Goal: Register for event/course

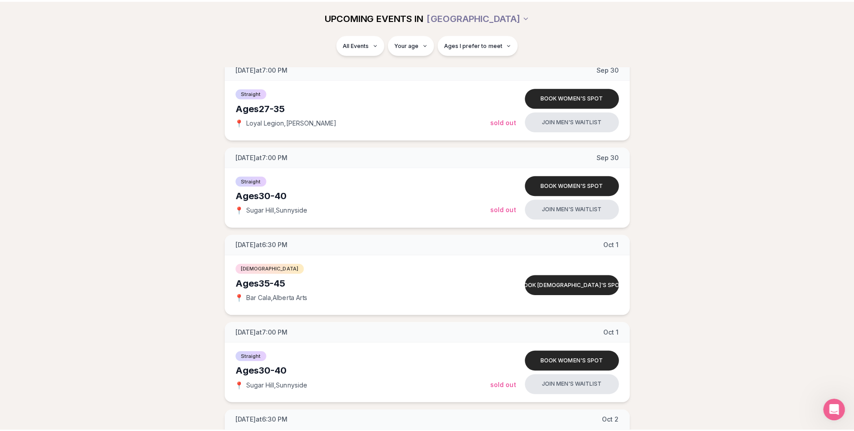
scroll to position [1391, 0]
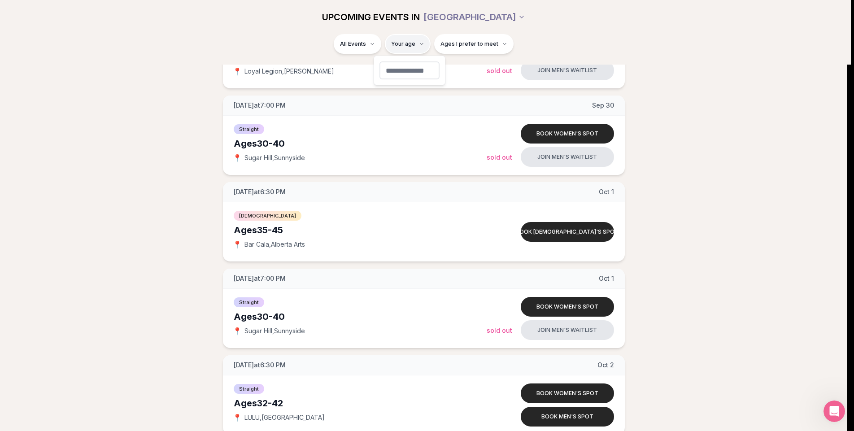
type input "**"
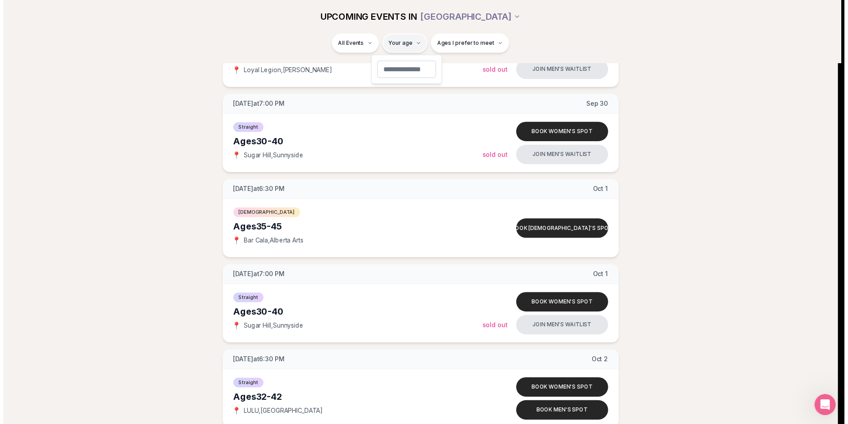
scroll to position [22, 0]
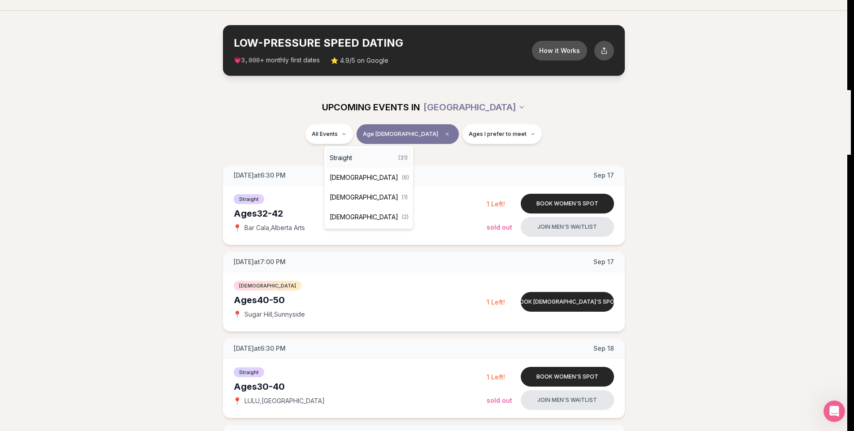
click at [350, 157] on span "Straight" at bounding box center [341, 157] width 22 height 9
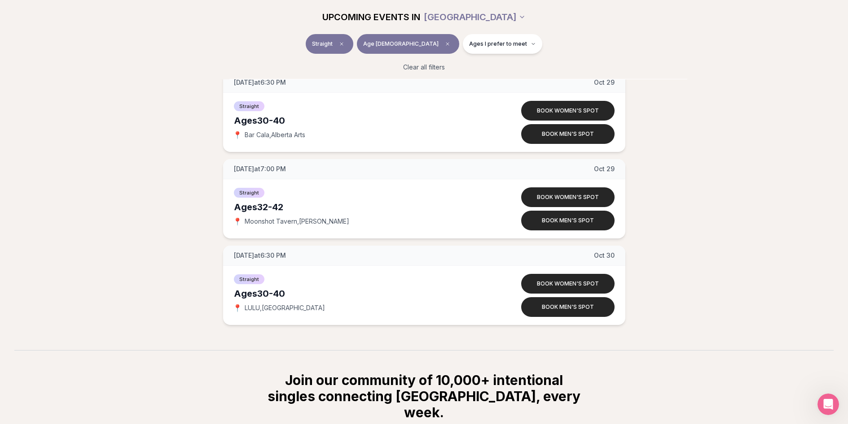
scroll to position [2554, 0]
click at [485, 44] on span "Ages I prefer to meet" at bounding box center [498, 43] width 58 height 7
click at [471, 79] on span "Around my age" at bounding box center [469, 78] width 45 height 9
click at [442, 79] on button "Around my age" at bounding box center [438, 78] width 7 height 7
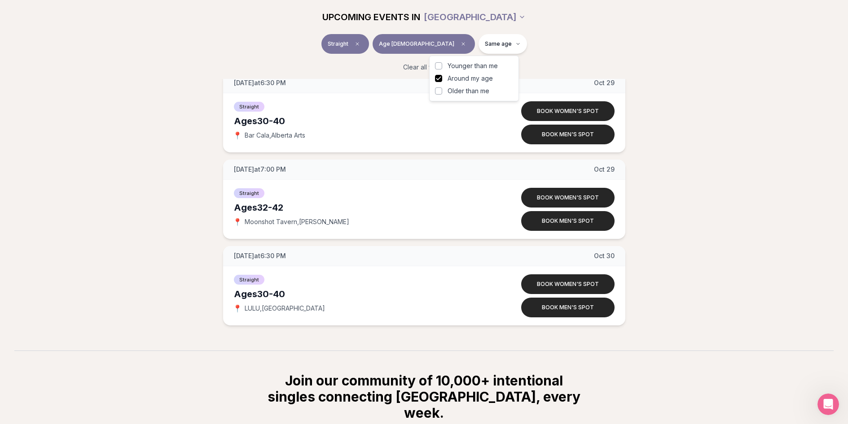
click at [451, 91] on span "Older than me" at bounding box center [468, 91] width 42 height 9
click at [442, 91] on button "Older than me" at bounding box center [438, 90] width 7 height 7
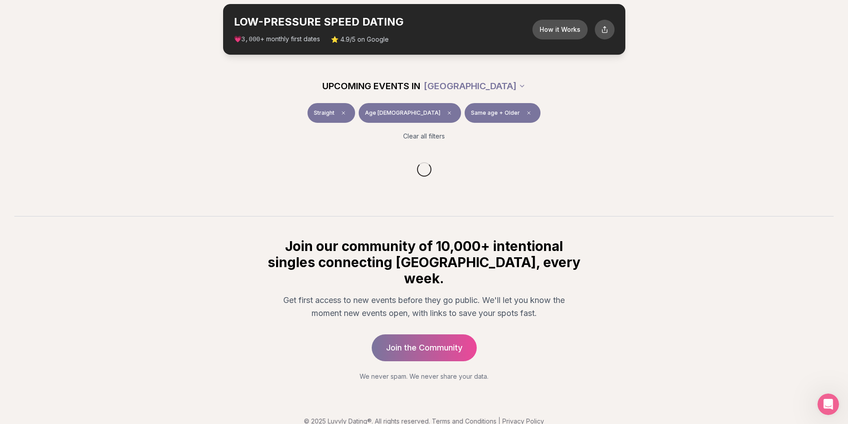
click at [667, 79] on div "UPCOMING EVENTS IN [GEOGRAPHIC_DATA] Straight Age [DEMOGRAPHIC_DATA] Same age +…" at bounding box center [424, 108] width 848 height 79
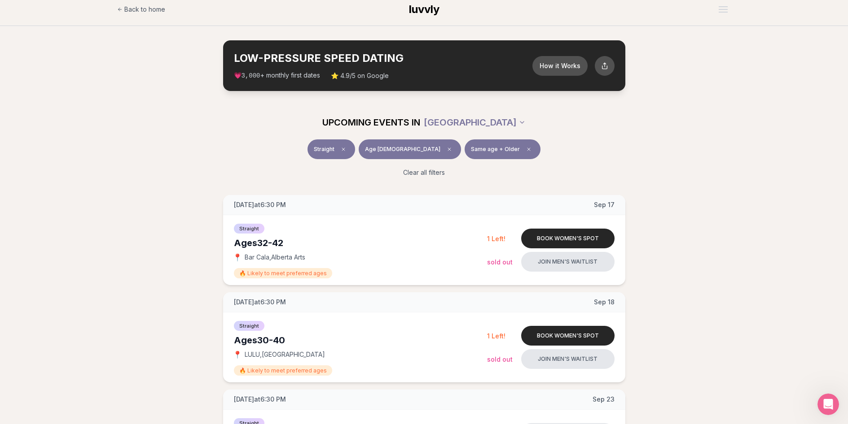
scroll to position [5, 0]
